Goal: Find contact information: Find contact information

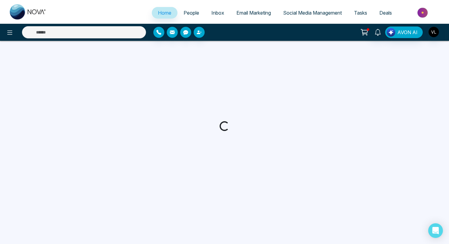
select select "*"
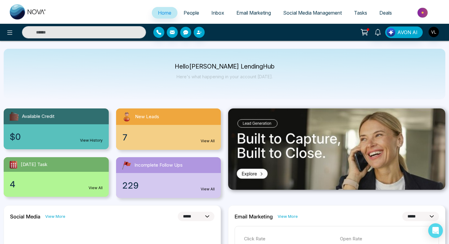
click at [184, 13] on span "People" at bounding box center [191, 13] width 16 height 6
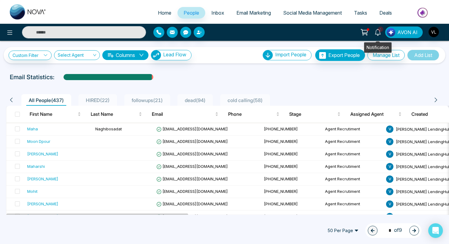
click at [377, 33] on icon at bounding box center [377, 32] width 7 height 7
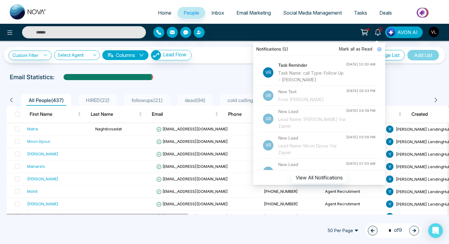
click at [356, 47] on span "Mark all as Read" at bounding box center [355, 49] width 33 height 7
click at [375, 35] on icon at bounding box center [377, 32] width 7 height 7
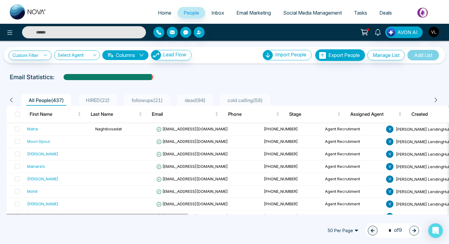
click at [72, 32] on input "text" at bounding box center [84, 32] width 124 height 12
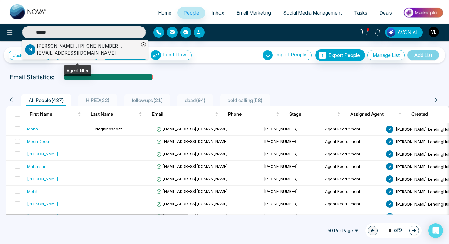
type input "******"
click at [74, 48] on div "[PERSON_NAME] , [PHONE_NUMBER] , [EMAIL_ADDRESS][DOMAIN_NAME]" at bounding box center [88, 50] width 102 height 14
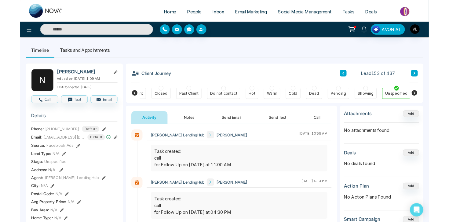
scroll to position [0, 155]
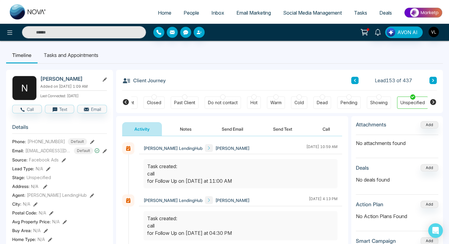
click at [186, 10] on span "People" at bounding box center [191, 13] width 16 height 6
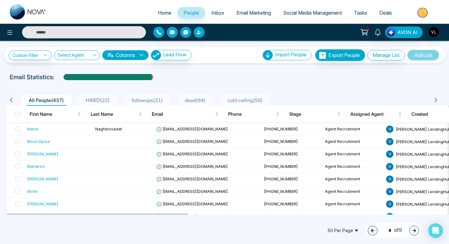
click at [55, 31] on input "text" at bounding box center [84, 32] width 124 height 12
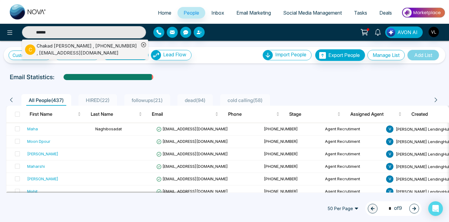
type input "******"
click at [186, 145] on td "[EMAIL_ADDRESS][DOMAIN_NAME]" at bounding box center [207, 142] width 107 height 13
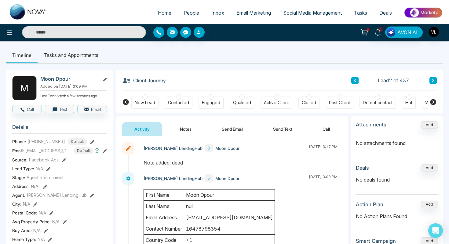
click at [187, 14] on span "People" at bounding box center [191, 13] width 16 height 6
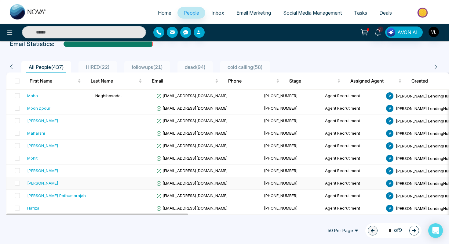
scroll to position [34, 0]
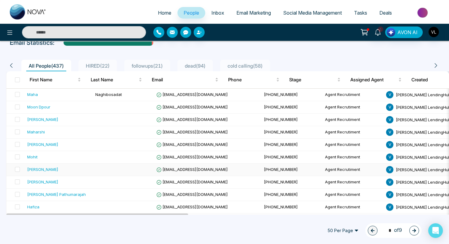
click at [60, 168] on div "[PERSON_NAME]" at bounding box center [58, 170] width 63 height 6
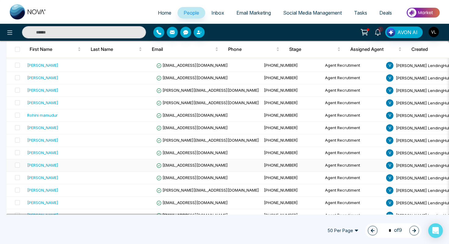
scroll to position [428, 0]
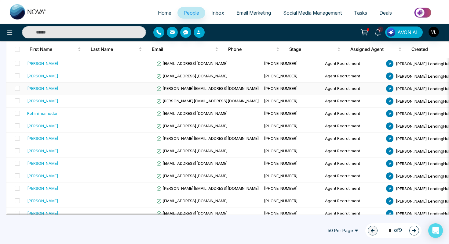
click at [51, 88] on div "[PERSON_NAME]" at bounding box center [58, 88] width 63 height 6
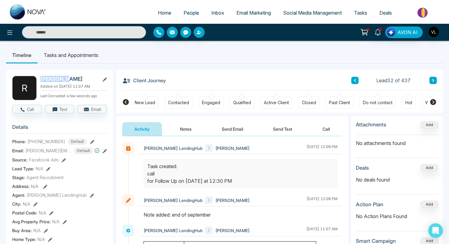
drag, startPoint x: 71, startPoint y: 79, endPoint x: 39, endPoint y: 79, distance: 31.7
click at [39, 79] on div "R [PERSON_NAME] Added on [DATE] 11:07 AM Last Connected: a few seconds ago" at bounding box center [59, 88] width 95 height 24
copy h2 "[PERSON_NAME]"
drag, startPoint x: 62, startPoint y: 144, endPoint x: 27, endPoint y: 145, distance: 34.5
click at [27, 145] on div "Phone: [PHONE_NUMBER] Default" at bounding box center [59, 142] width 95 height 7
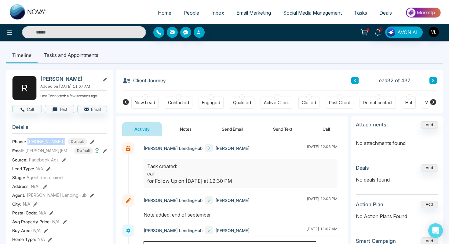
copy span "[PHONE_NUMBER]"
click at [186, 11] on span "People" at bounding box center [191, 13] width 16 height 6
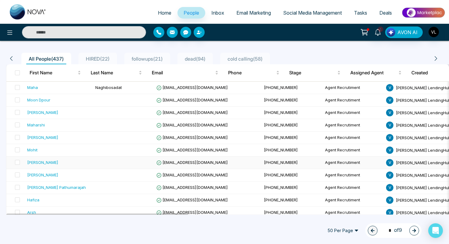
scroll to position [42, 0]
click at [67, 33] on input "text" at bounding box center [84, 32] width 124 height 12
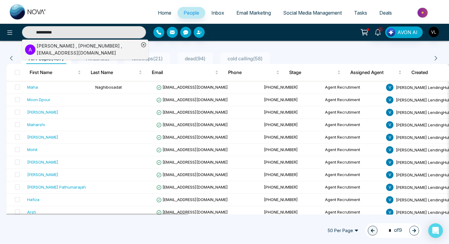
type input "**********"
click at [69, 49] on div "[PERSON_NAME] , [PHONE_NUMBER] , [EMAIL_ADDRESS][DOMAIN_NAME]" at bounding box center [88, 50] width 102 height 14
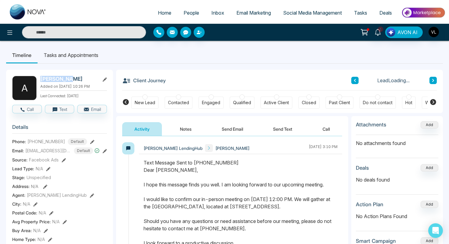
drag, startPoint x: 69, startPoint y: 82, endPoint x: 41, endPoint y: 81, distance: 28.1
click at [41, 81] on h2 "[PERSON_NAME]" at bounding box center [68, 79] width 57 height 6
copy h2 "[PERSON_NAME]"
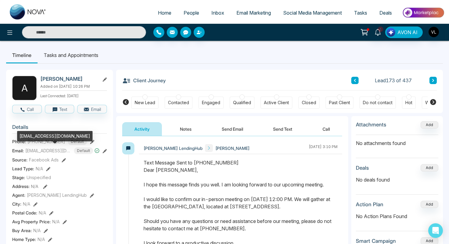
drag, startPoint x: 62, startPoint y: 141, endPoint x: 25, endPoint y: 141, distance: 36.6
click at [25, 141] on div "[EMAIL_ADDRESS][DOMAIN_NAME]" at bounding box center [54, 136] width 75 height 10
click at [37, 146] on div "[EMAIL_ADDRESS][DOMAIN_NAME]" at bounding box center [54, 138] width 75 height 15
click at [47, 143] on div "[EMAIL_ADDRESS][DOMAIN_NAME]" at bounding box center [54, 138] width 75 height 15
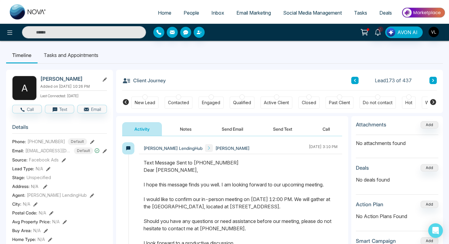
click at [52, 131] on h3 "Details" at bounding box center [59, 128] width 95 height 9
drag, startPoint x: 61, startPoint y: 141, endPoint x: 27, endPoint y: 141, distance: 33.9
click at [27, 141] on div "[PHONE_NUMBER] Default" at bounding box center [57, 142] width 60 height 7
copy span "[PHONE_NUMBER]"
click at [183, 11] on span "People" at bounding box center [191, 13] width 16 height 6
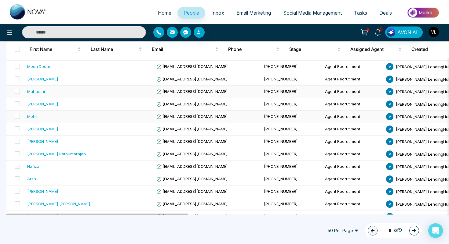
scroll to position [76, 0]
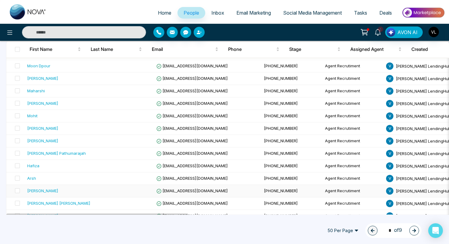
click at [58, 192] on div "[PERSON_NAME]" at bounding box center [58, 191] width 63 height 6
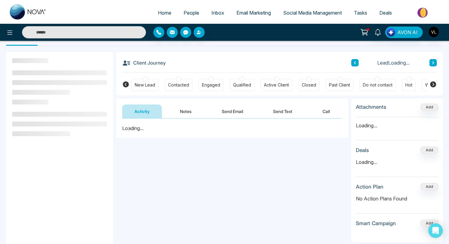
scroll to position [18, 0]
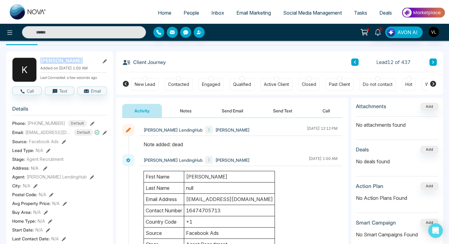
drag, startPoint x: 76, startPoint y: 60, endPoint x: 40, endPoint y: 61, distance: 35.4
click at [40, 61] on h2 "[PERSON_NAME]" at bounding box center [68, 61] width 57 height 6
copy h2 "[PERSON_NAME]"
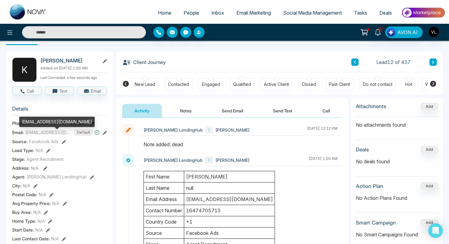
click at [60, 128] on div "[EMAIL_ADDRESS][DOMAIN_NAME]" at bounding box center [56, 124] width 75 height 15
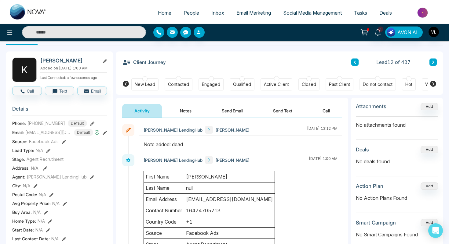
click at [60, 108] on section "Details Phone: [PHONE_NUMBER] Default Email: [EMAIL_ADDRESS][DOMAIN_NAME] Defau…" at bounding box center [59, 186] width 95 height 170
drag, startPoint x: 61, startPoint y: 127, endPoint x: 26, endPoint y: 126, distance: 34.8
click at [26, 126] on div "Phone: [PHONE_NUMBER] Default" at bounding box center [59, 123] width 95 height 7
copy div "[PHONE_NUMBER]"
click at [191, 13] on span "People" at bounding box center [191, 13] width 16 height 6
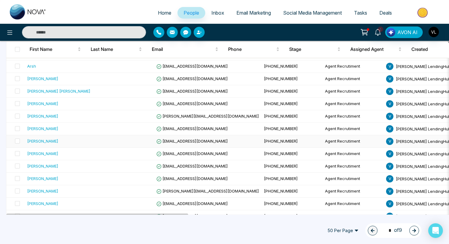
scroll to position [188, 0]
click at [52, 157] on td "[PERSON_NAME]" at bounding box center [59, 154] width 68 height 13
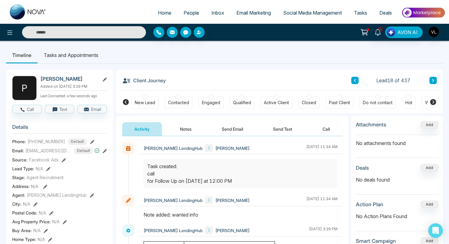
click at [57, 35] on input "text" at bounding box center [84, 32] width 124 height 12
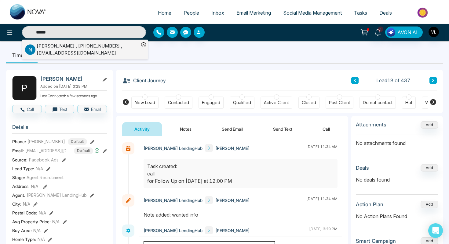
type input "******"
click at [37, 51] on div "[PERSON_NAME] , [PHONE_NUMBER] , [EMAIL_ADDRESS][DOMAIN_NAME]" at bounding box center [88, 50] width 102 height 14
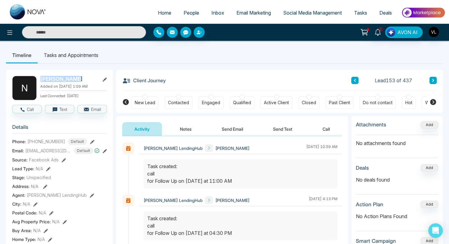
drag, startPoint x: 74, startPoint y: 80, endPoint x: 43, endPoint y: 80, distance: 31.7
click at [42, 80] on h2 "[PERSON_NAME]" at bounding box center [68, 79] width 57 height 6
copy h2 "[PERSON_NAME]"
drag, startPoint x: 60, startPoint y: 140, endPoint x: 27, endPoint y: 140, distance: 33.0
click at [27, 140] on span "[PHONE_NUMBER]" at bounding box center [46, 142] width 38 height 6
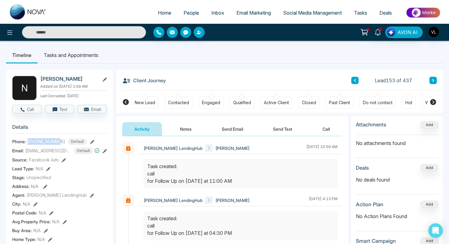
copy span "[PHONE_NUMBER]"
click at [189, 12] on span "People" at bounding box center [191, 13] width 16 height 6
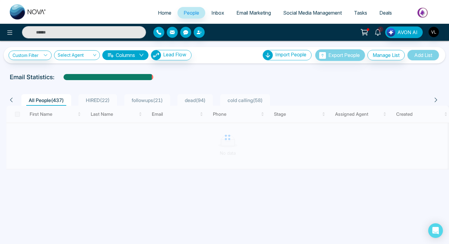
click at [376, 31] on icon at bounding box center [377, 32] width 6 height 7
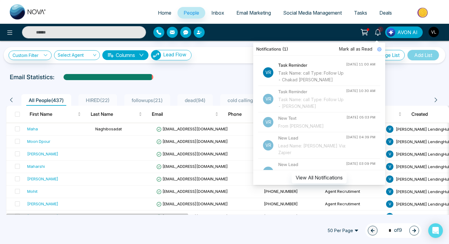
click at [309, 70] on div "Task Reminder Task Name: call Type: Follow Up - [PERSON_NAME]" at bounding box center [312, 72] width 68 height 21
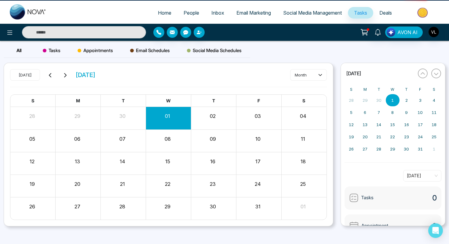
click at [73, 30] on input "text" at bounding box center [84, 32] width 124 height 12
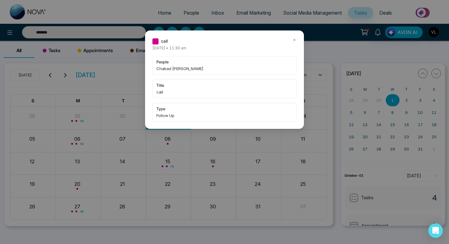
type input "*******"
click at [293, 40] on icon at bounding box center [294, 40] width 4 height 4
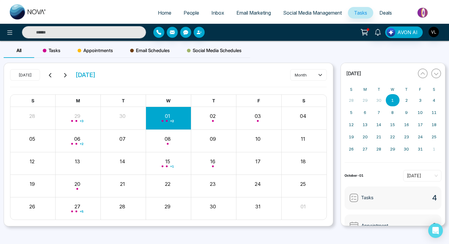
click at [45, 39] on div "AVON AI" at bounding box center [224, 32] width 449 height 17
click at [42, 32] on input "text" at bounding box center [84, 32] width 124 height 12
click at [70, 35] on input "*******" at bounding box center [84, 32] width 124 height 12
type input "*******"
click at [190, 9] on link "People" at bounding box center [191, 13] width 28 height 12
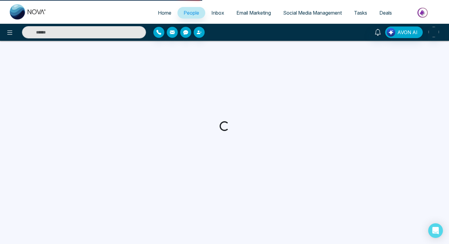
click at [190, 9] on link "People" at bounding box center [191, 13] width 28 height 12
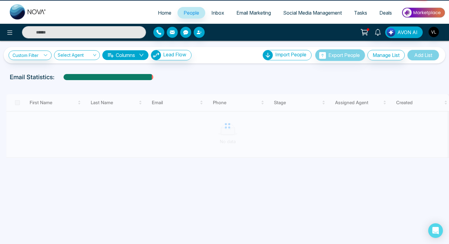
click at [190, 9] on link "People" at bounding box center [191, 13] width 28 height 12
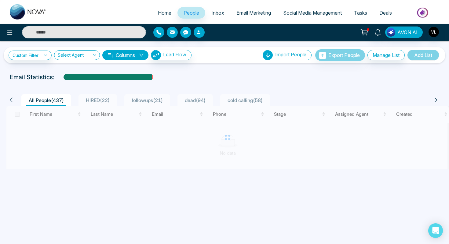
click at [73, 33] on input "text" at bounding box center [84, 32] width 124 height 12
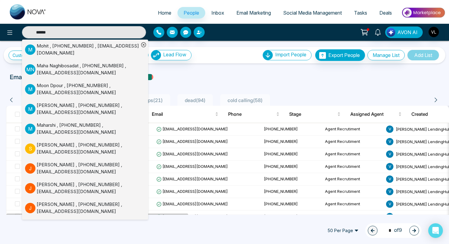
type input "*******"
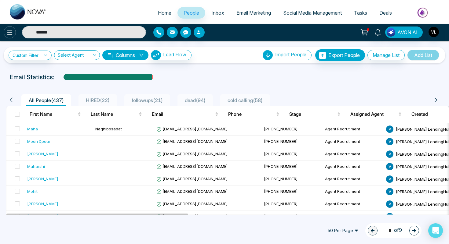
drag, startPoint x: 65, startPoint y: 31, endPoint x: 8, endPoint y: 29, distance: 57.1
click at [8, 30] on div "*******" at bounding box center [75, 32] width 150 height 12
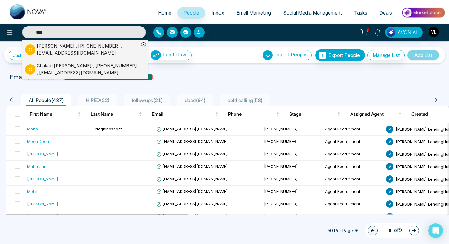
type input "****"
click at [44, 76] on div "[PERSON_NAME] , [PHONE_NUMBER] , [EMAIL_ADDRESS][DOMAIN_NAME]" at bounding box center [88, 70] width 102 height 14
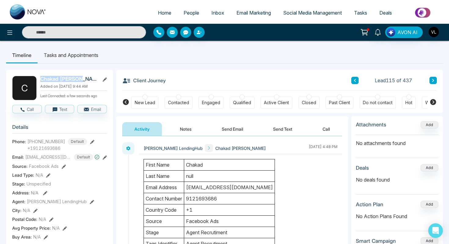
drag, startPoint x: 83, startPoint y: 78, endPoint x: 41, endPoint y: 78, distance: 42.1
click at [40, 78] on h2 "Chakad [PERSON_NAME]" at bounding box center [68, 79] width 57 height 6
copy h2 "Chakad [PERSON_NAME]"
drag, startPoint x: 63, startPoint y: 142, endPoint x: 28, endPoint y: 142, distance: 35.4
click at [28, 142] on div "[PHONE_NUMBER] Default" at bounding box center [57, 142] width 60 height 7
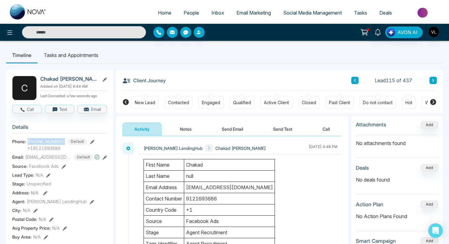
copy span "[PHONE_NUMBER]"
click at [181, 18] on link "People" at bounding box center [191, 13] width 28 height 12
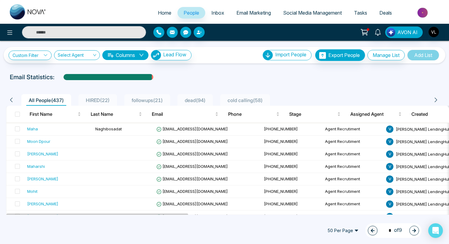
click at [87, 27] on input "text" at bounding box center [84, 32] width 124 height 12
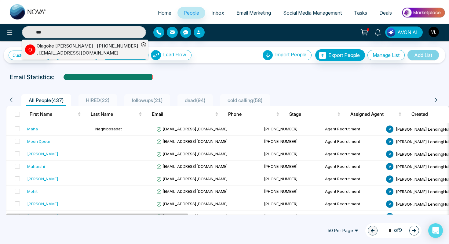
type input "***"
click at [32, 46] on p "O" at bounding box center [30, 50] width 10 height 10
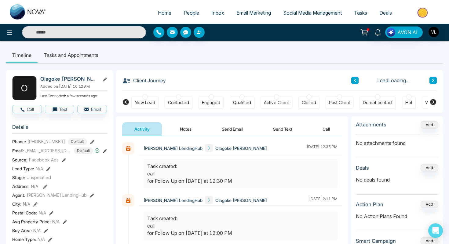
click at [79, 79] on h2 "Olagoke [PERSON_NAME]" at bounding box center [68, 79] width 57 height 6
click at [103, 79] on icon at bounding box center [105, 80] width 4 height 4
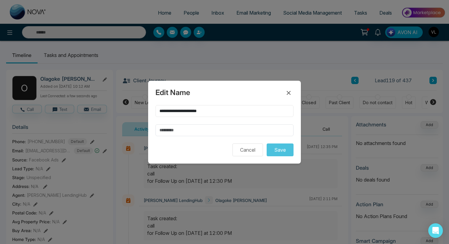
drag, startPoint x: 217, startPoint y: 112, endPoint x: 157, endPoint y: 112, distance: 60.1
click at [157, 112] on input "**********" at bounding box center [224, 111] width 138 height 12
click at [288, 95] on icon at bounding box center [288, 92] width 7 height 7
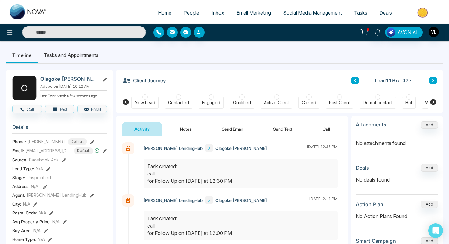
click at [50, 142] on span "[PHONE_NUMBER]" at bounding box center [46, 142] width 38 height 6
